Goal: Information Seeking & Learning: Learn about a topic

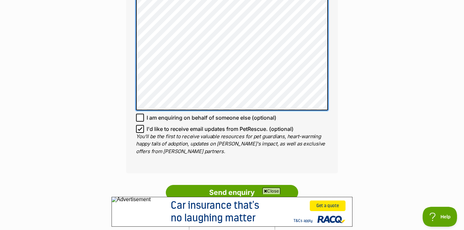
scroll to position [591, 0]
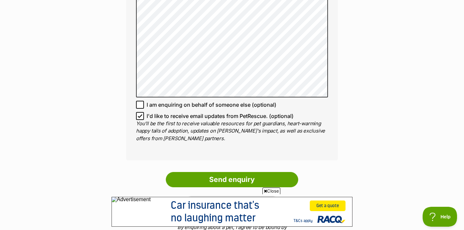
click at [140, 114] on icon at bounding box center [140, 116] width 5 height 5
click at [140, 112] on input "I'd like to receive email updates from PetRescue. (optional)" at bounding box center [140, 116] width 8 height 8
checkbox input "false"
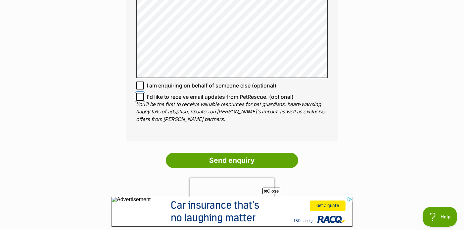
scroll to position [625, 0]
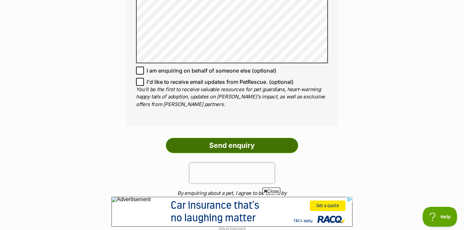
click at [239, 138] on input "Send enquiry" at bounding box center [232, 145] width 133 height 15
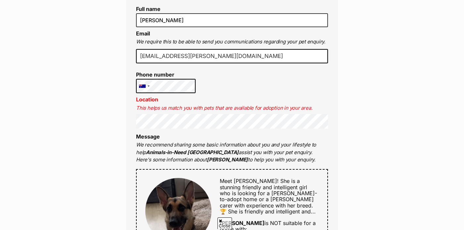
scroll to position [0, 20]
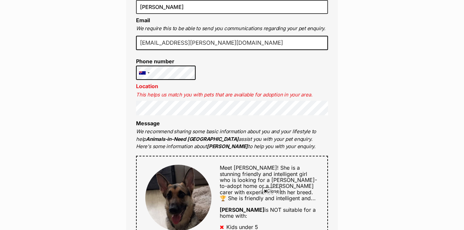
scroll to position [608, 0]
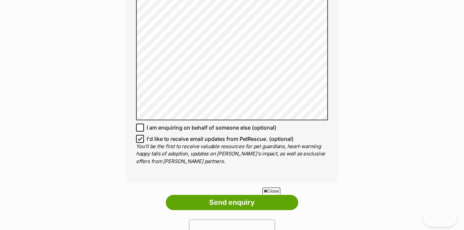
click at [139, 136] on icon at bounding box center [140, 138] width 5 height 5
click at [139, 135] on input "I'd like to receive email updates from PetRescue. (optional)" at bounding box center [140, 139] width 8 height 8
checkbox input "false"
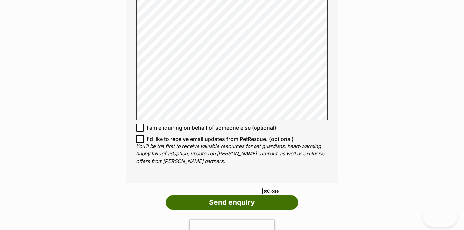
click at [220, 195] on input "Send enquiry" at bounding box center [232, 202] width 133 height 15
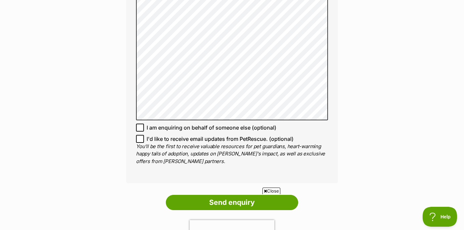
scroll to position [0, 0]
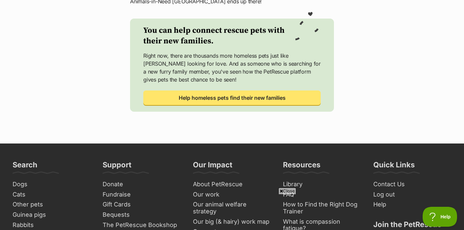
scroll to position [280, 0]
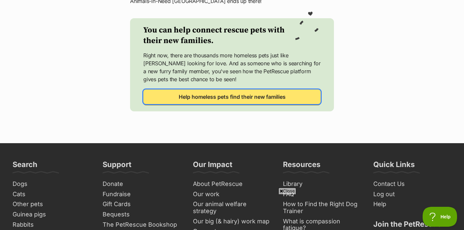
click at [229, 101] on span "Help homeless pets find their new families" at bounding box center [232, 97] width 107 height 8
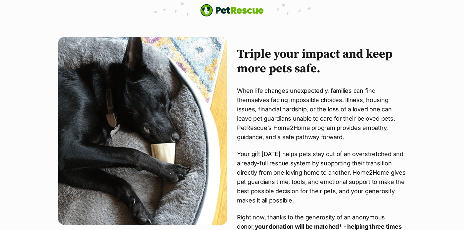
click at [227, 11] on img "PetRescue" at bounding box center [232, 10] width 64 height 13
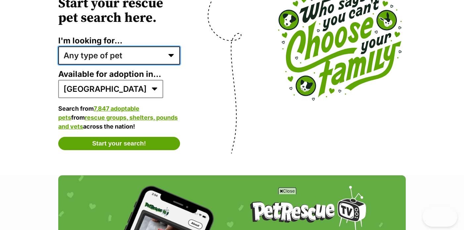
click at [172, 62] on select "Any type of pet Dogs Cats Other pets Pets looking for a home together Pets need…" at bounding box center [119, 55] width 122 height 18
select select "dogs"
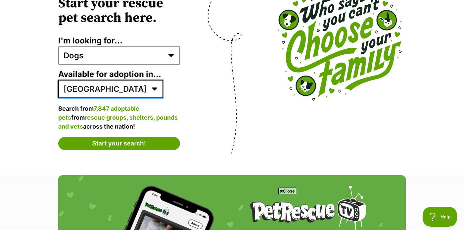
click at [102, 95] on select "[GEOGRAPHIC_DATA] ACT [GEOGRAPHIC_DATA] NT QLD SA TAS [GEOGRAPHIC_DATA] [GEOGRA…" at bounding box center [110, 89] width 105 height 18
select select "3"
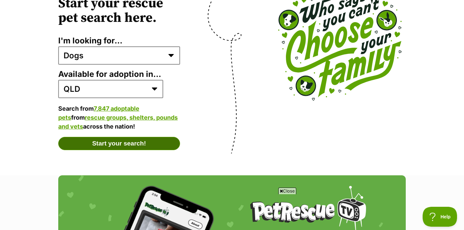
click at [114, 146] on button "Start your search!" at bounding box center [119, 143] width 122 height 13
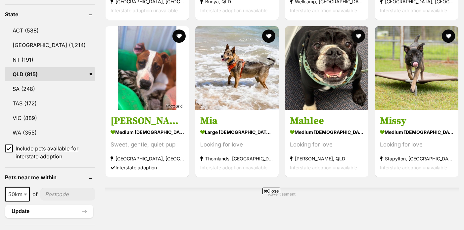
scroll to position [373, 0]
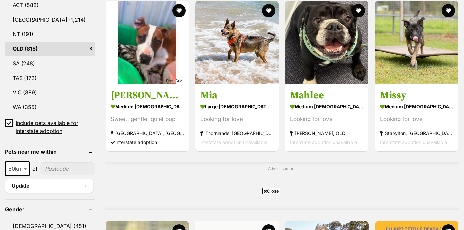
click at [75, 109] on ul "ACT (588) NSW (1,214) NT (191) QLD (815) SA (248) TAS (172) VIC (889) WA (355) …" at bounding box center [50, 63] width 90 height 143
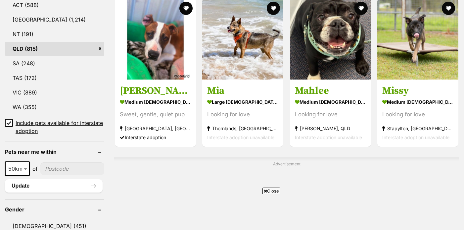
scroll to position [434, 0]
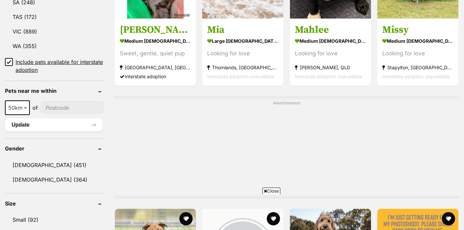
click at [26, 108] on b at bounding box center [25, 108] width 3 height 2
select select "100"
click at [66, 106] on input"] "postcode" at bounding box center [74, 107] width 62 height 13
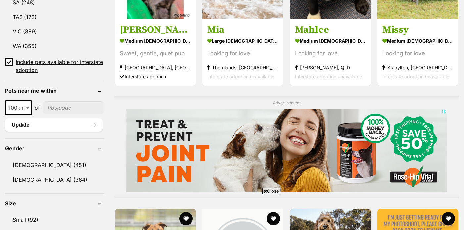
scroll to position [0, 0]
click at [69, 110] on input"] "postcode" at bounding box center [74, 107] width 62 height 13
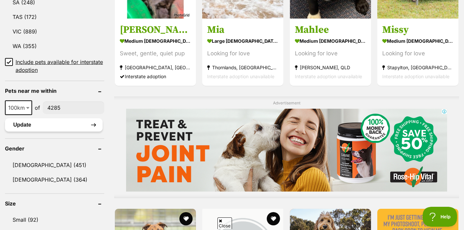
type input"] "4285"
click at [76, 126] on button "Update" at bounding box center [54, 124] width 98 height 13
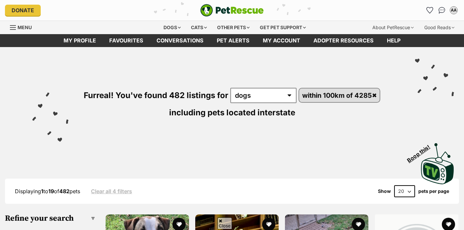
scroll to position [215, 0]
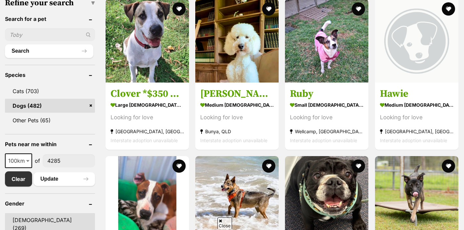
click at [23, 213] on link "[DEMOGRAPHIC_DATA] (269)" at bounding box center [50, 224] width 90 height 22
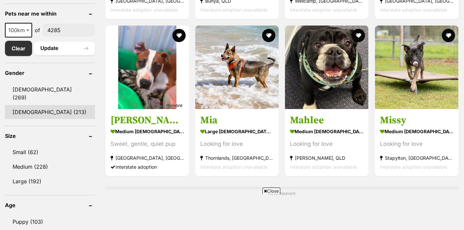
click at [23, 105] on link "[DEMOGRAPHIC_DATA] (213)" at bounding box center [50, 112] width 90 height 14
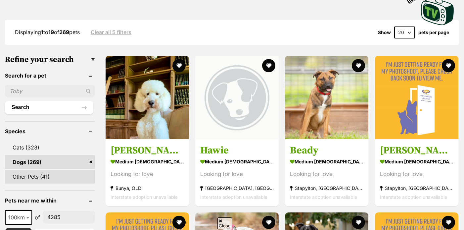
scroll to position [161, 0]
click at [24, 210] on div "10km 25km 50km 100km 250km 100km of 4285 Clear Update" at bounding box center [50, 226] width 90 height 33
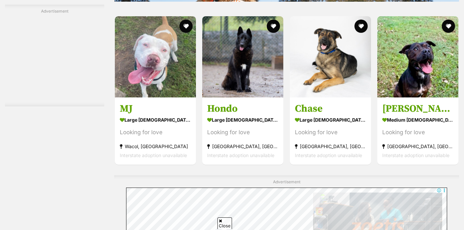
scroll to position [353, 0]
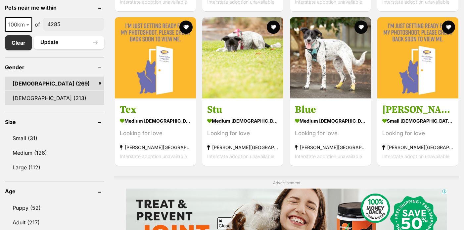
click at [24, 98] on link "[DEMOGRAPHIC_DATA] (213)" at bounding box center [54, 98] width 99 height 14
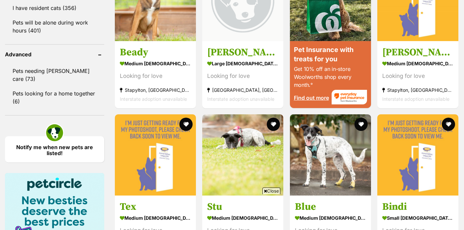
scroll to position [195, 0]
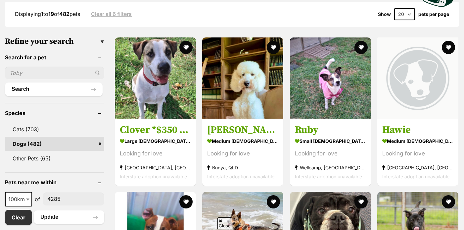
click at [100, 54] on header "Search for a pet" at bounding box center [54, 57] width 99 height 6
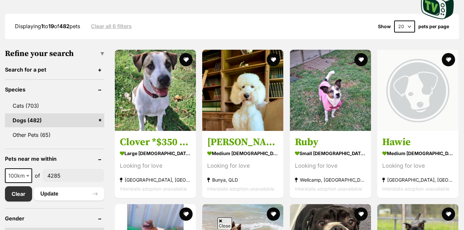
click at [100, 67] on header "Search for a pet" at bounding box center [54, 70] width 99 height 6
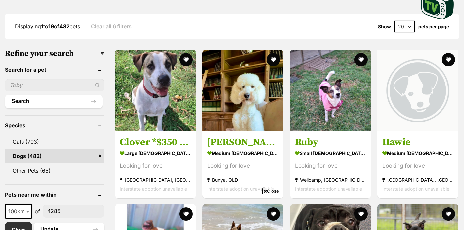
click at [103, 49] on h3 "Refine your search" at bounding box center [54, 53] width 99 height 9
click at [409, 21] on select "20 40 60" at bounding box center [405, 27] width 21 height 12
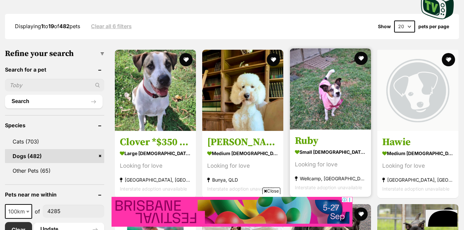
select select "60"
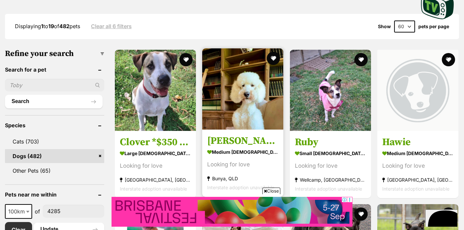
scroll to position [229, 0]
